Goal: Entertainment & Leisure: Consume media (video, audio)

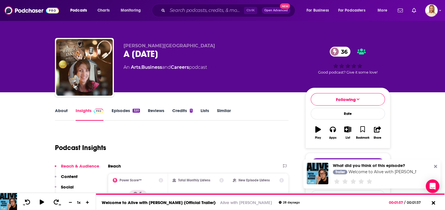
click at [61, 113] on link "About" at bounding box center [61, 114] width 13 height 13
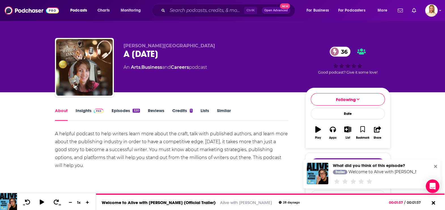
click at [121, 110] on link "Episodes 320" at bounding box center [125, 114] width 28 height 13
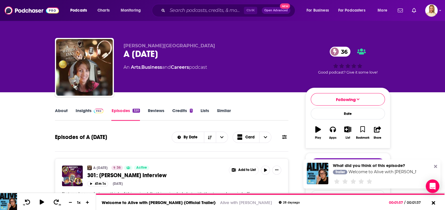
scroll to position [71, 0]
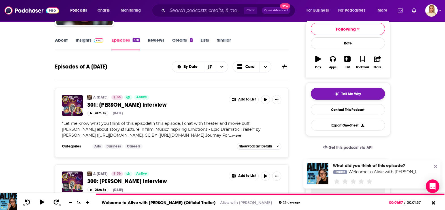
click at [346, 94] on span "Tell Me Why" at bounding box center [352, 94] width 20 height 5
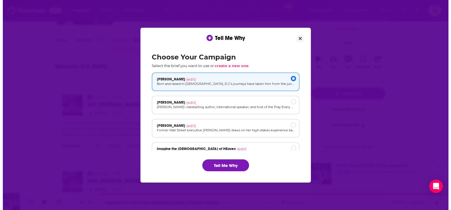
scroll to position [0, 0]
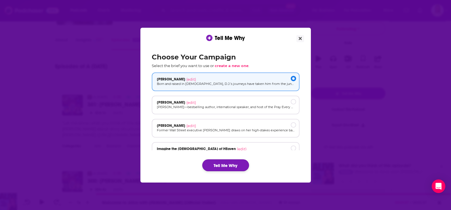
click at [228, 167] on button "Tell Me Why" at bounding box center [225, 166] width 47 height 12
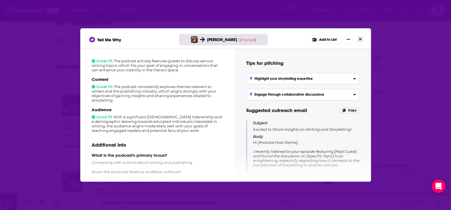
scroll to position [100, 0]
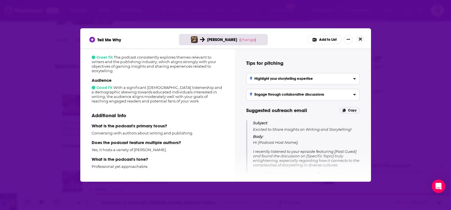
click at [361, 37] on button "Close" at bounding box center [360, 39] width 8 height 7
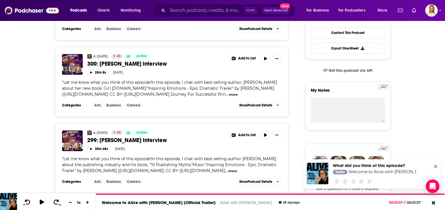
scroll to position [213, 0]
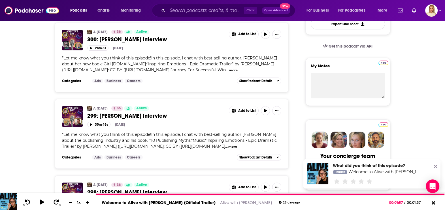
click at [126, 120] on span "299: [PERSON_NAME] Interview" at bounding box center [127, 116] width 80 height 7
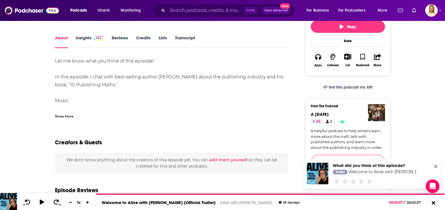
scroll to position [35, 0]
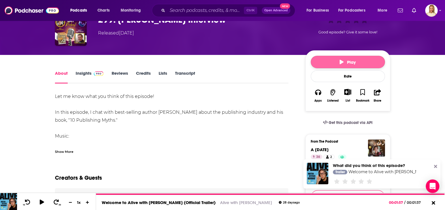
click at [352, 62] on span "Play" at bounding box center [348, 62] width 16 height 5
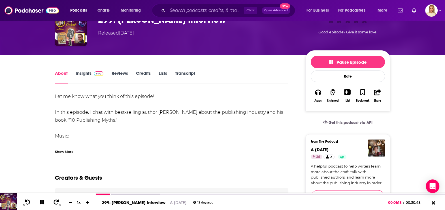
scroll to position [0, 0]
